Goal: Task Accomplishment & Management: Complete application form

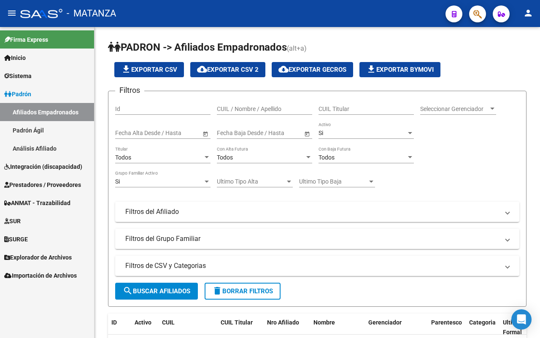
click at [52, 165] on span "Integración (discapacidad)" at bounding box center [43, 166] width 78 height 9
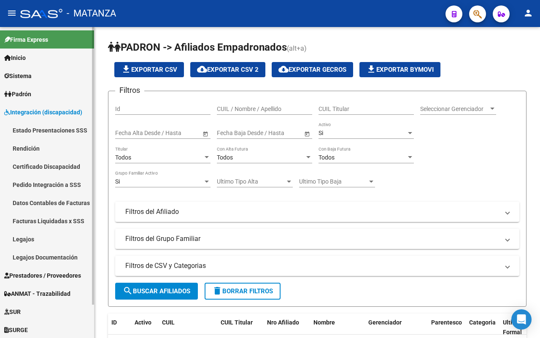
click at [43, 237] on link "Legajos" at bounding box center [47, 239] width 94 height 18
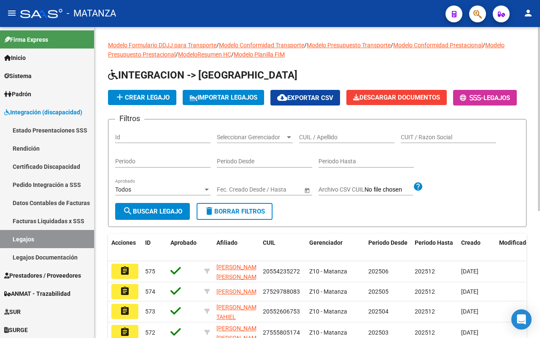
click at [336, 141] on input "CUIL / Apellido" at bounding box center [346, 137] width 95 height 7
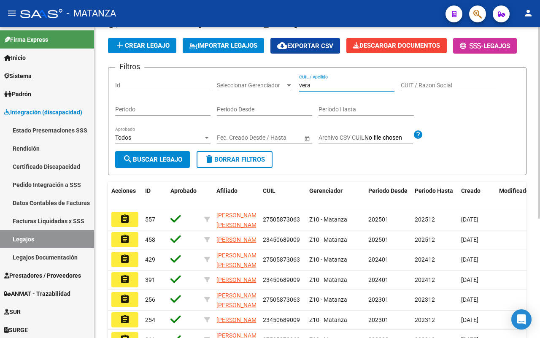
scroll to position [106, 0]
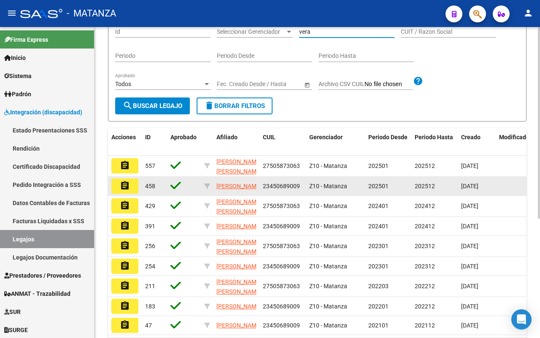
type input "vera"
click at [119, 194] on button "assignment" at bounding box center [124, 186] width 27 height 15
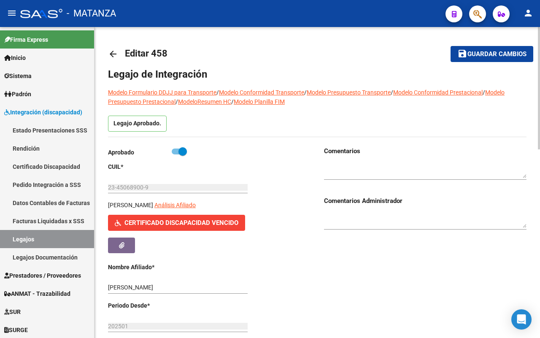
scroll to position [53, 0]
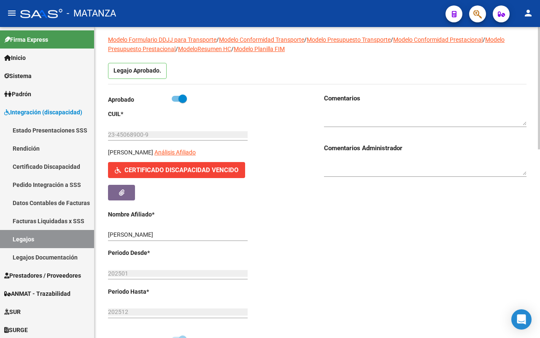
click at [182, 166] on button "Certificado Discapacidad Vencido" at bounding box center [176, 170] width 137 height 16
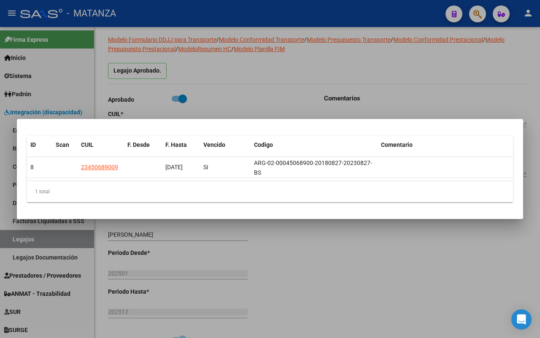
click at [264, 97] on div at bounding box center [270, 169] width 540 height 338
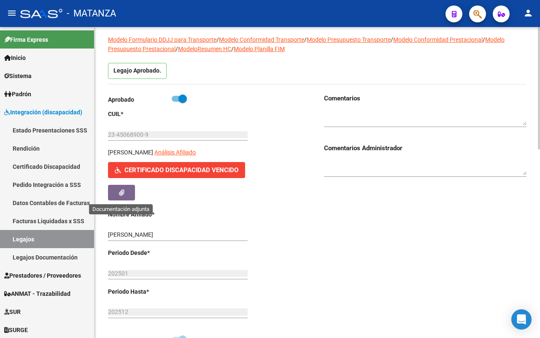
click at [123, 190] on icon "button" at bounding box center [121, 192] width 5 height 6
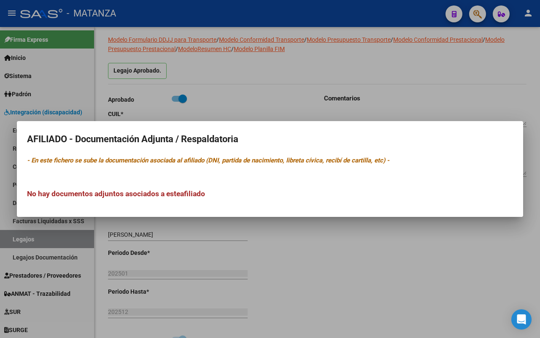
click at [285, 102] on div at bounding box center [270, 169] width 540 height 338
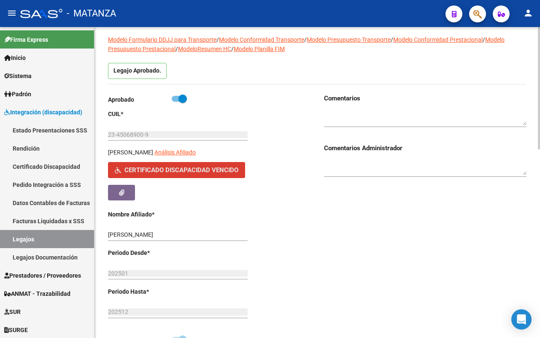
click at [184, 166] on button "Certificado Discapacidad Vencido" at bounding box center [176, 170] width 137 height 16
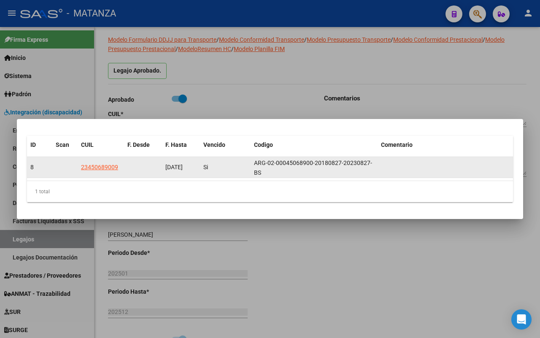
click at [32, 165] on span "8" at bounding box center [31, 167] width 3 height 7
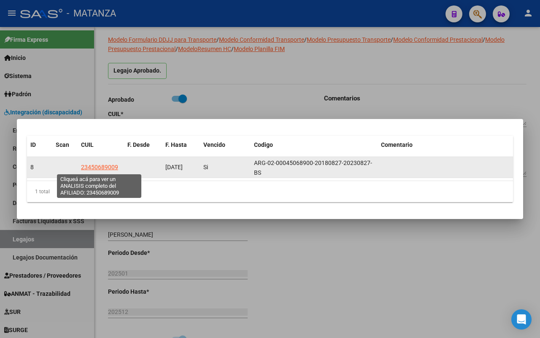
click at [103, 164] on span "23450689009" at bounding box center [99, 167] width 37 height 7
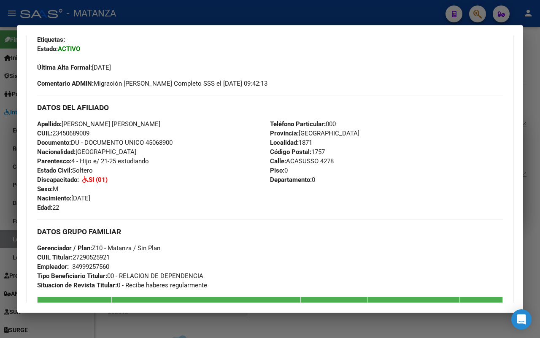
scroll to position [106, 0]
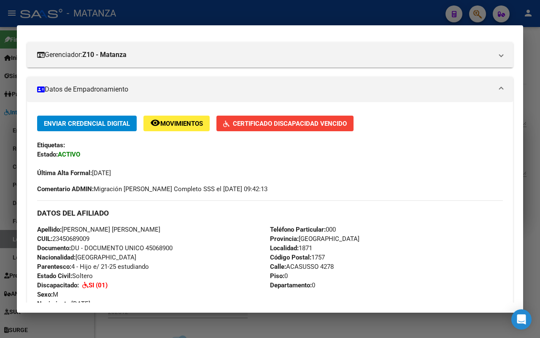
click at [254, 122] on span "Certificado Discapacidad Vencido" at bounding box center [290, 124] width 114 height 8
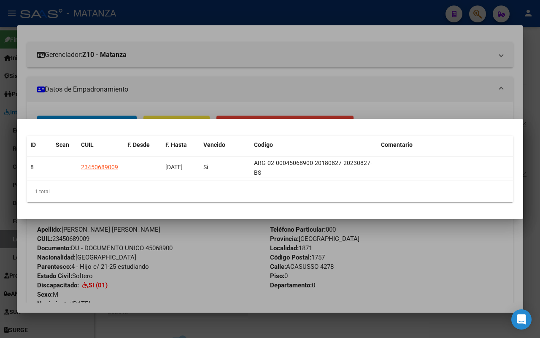
click at [322, 89] on div at bounding box center [270, 169] width 540 height 338
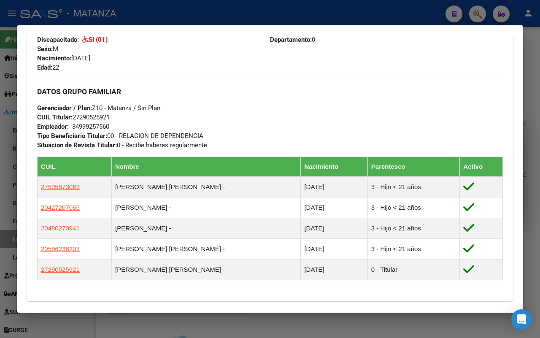
scroll to position [369, 0]
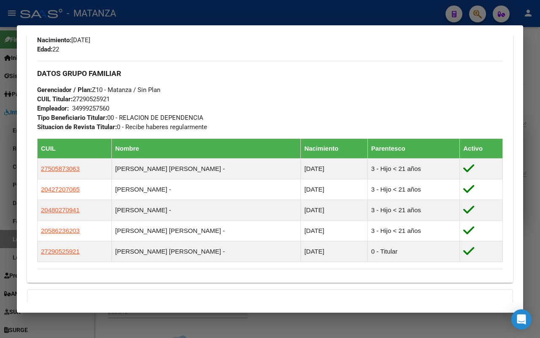
drag, startPoint x: 72, startPoint y: 319, endPoint x: 87, endPoint y: 286, distance: 36.5
click at [71, 319] on div at bounding box center [270, 169] width 540 height 338
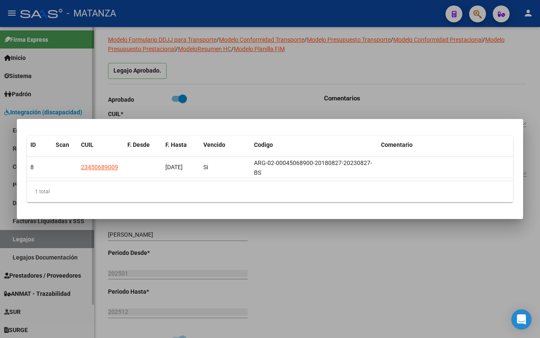
drag, startPoint x: 76, startPoint y: 307, endPoint x: 27, endPoint y: 252, distance: 74.2
click at [73, 307] on div at bounding box center [270, 169] width 540 height 338
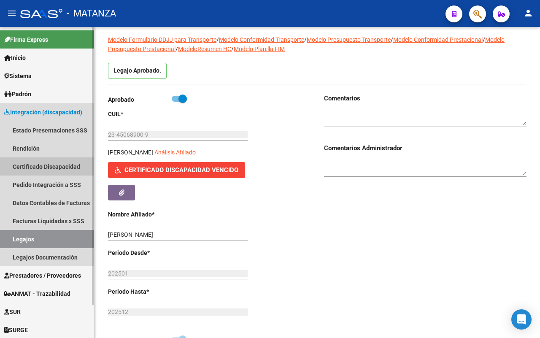
click at [51, 167] on link "Certificado Discapacidad" at bounding box center [47, 166] width 94 height 18
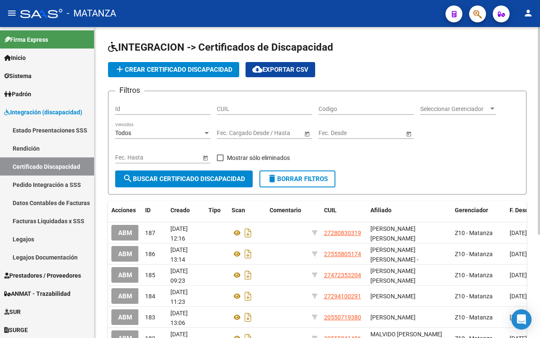
click at [241, 110] on input "CUIL" at bounding box center [264, 109] width 95 height 7
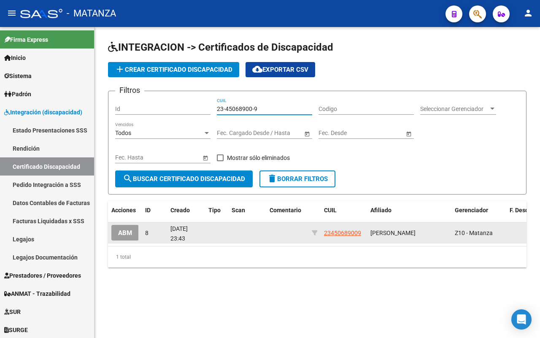
type input "23-45068900-9"
click at [128, 230] on span "ABM" at bounding box center [125, 233] width 14 height 8
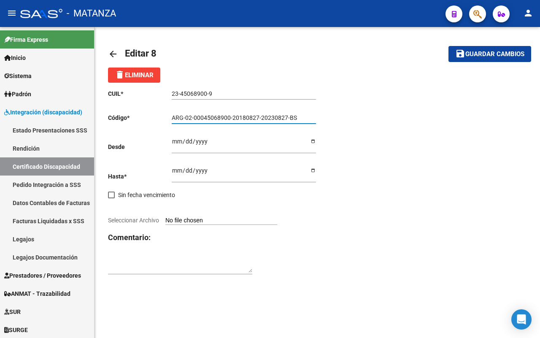
click at [285, 116] on input "ARG-02-00045068900-20180827-20230827-BS" at bounding box center [244, 117] width 144 height 7
click at [302, 119] on input "ARG-02-00045068900-20250826-20350826-BS" at bounding box center [244, 117] width 144 height 7
type input "ARG-02-00045068900-20250826-20350826-BUE"
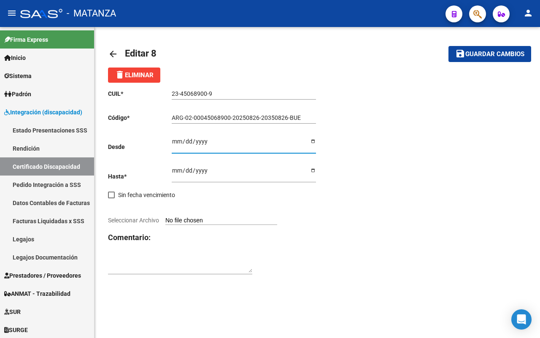
click at [173, 144] on input "Ingresar fec. Desde" at bounding box center [244, 144] width 144 height 13
type input "[DATE]"
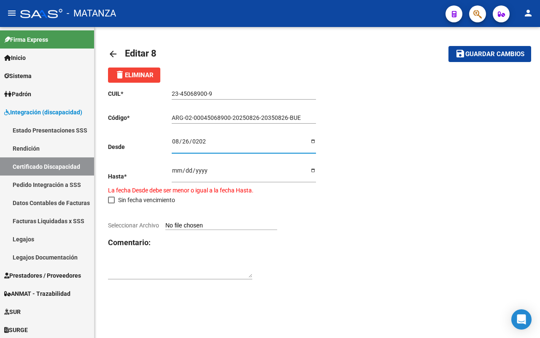
click at [174, 172] on input "[DATE]" at bounding box center [244, 173] width 144 height 13
type input "[DATE]"
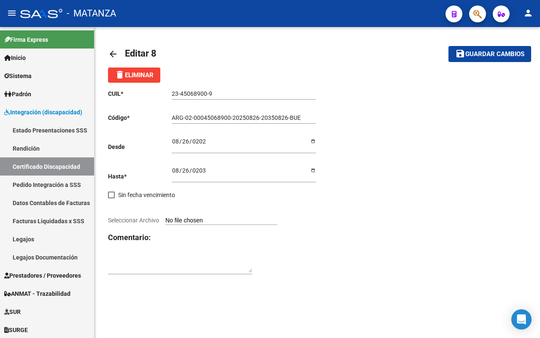
click at [189, 221] on input "Seleccionar Archivo" at bounding box center [221, 221] width 112 height 8
type input "C:\fakepath\[PERSON_NAME]-082035.jpg"
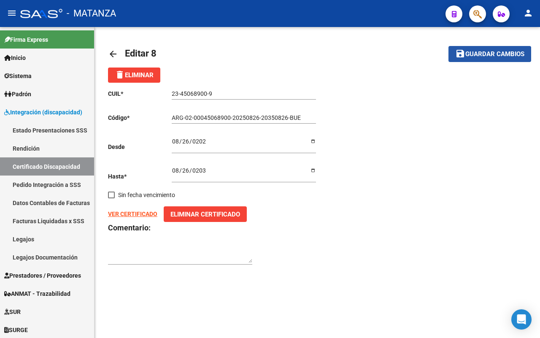
click at [488, 57] on span "Guardar cambios" at bounding box center [495, 55] width 59 height 8
type input "ARG02-00045068900-20250826-20350826-BUE"
